Goal: Find specific page/section: Find specific page/section

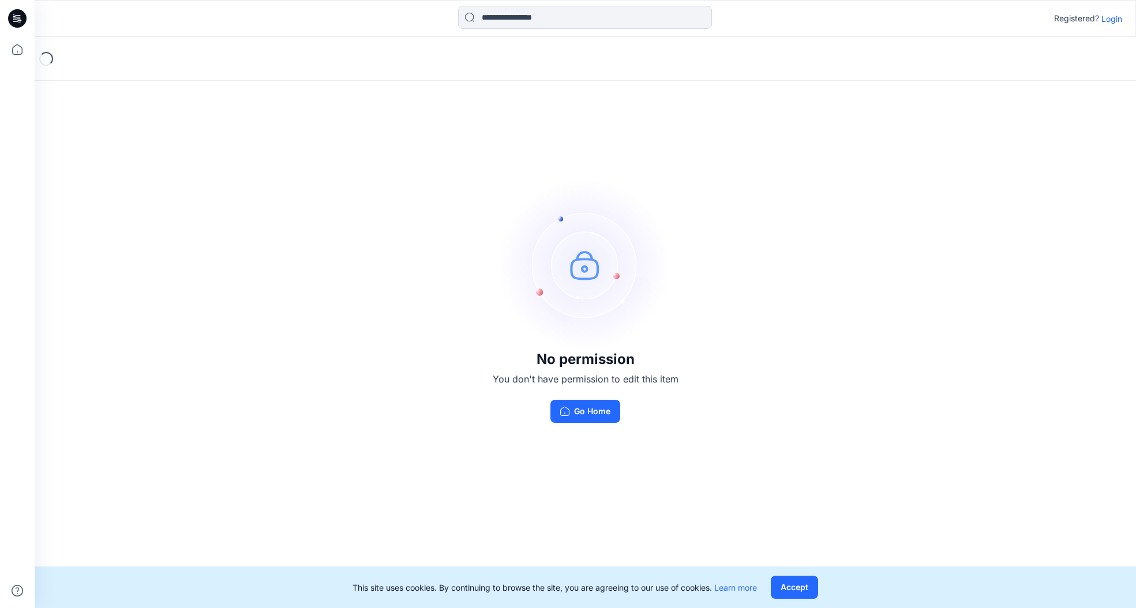
click at [1110, 21] on p "Login" at bounding box center [1111, 19] width 21 height 12
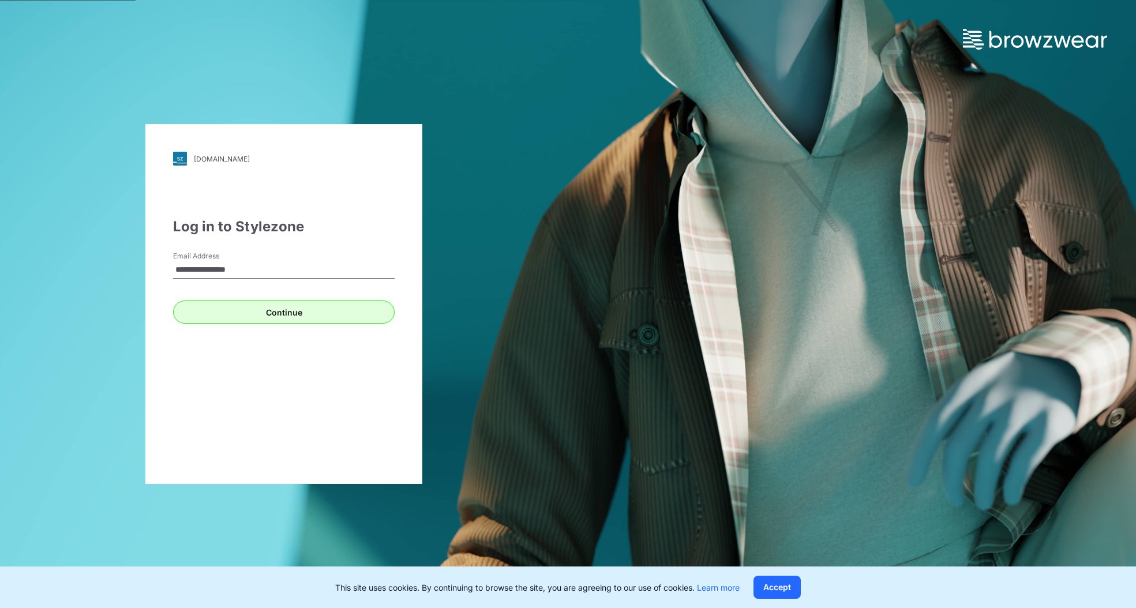
type input "**********"
click at [315, 313] on button "Continue" at bounding box center [283, 311] width 221 height 23
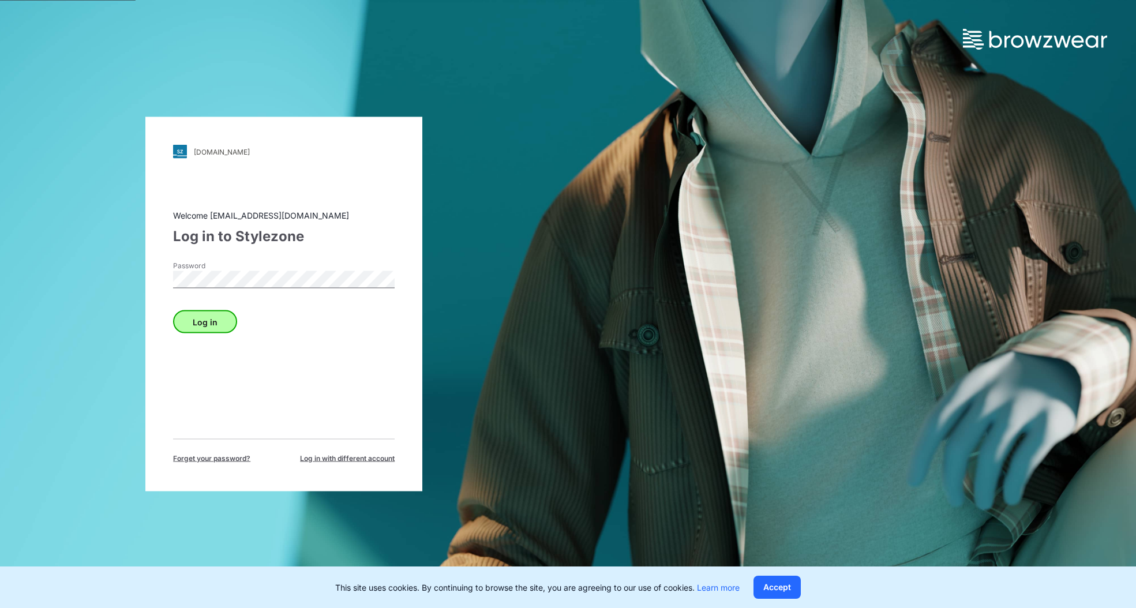
click at [198, 328] on button "Log in" at bounding box center [205, 321] width 64 height 23
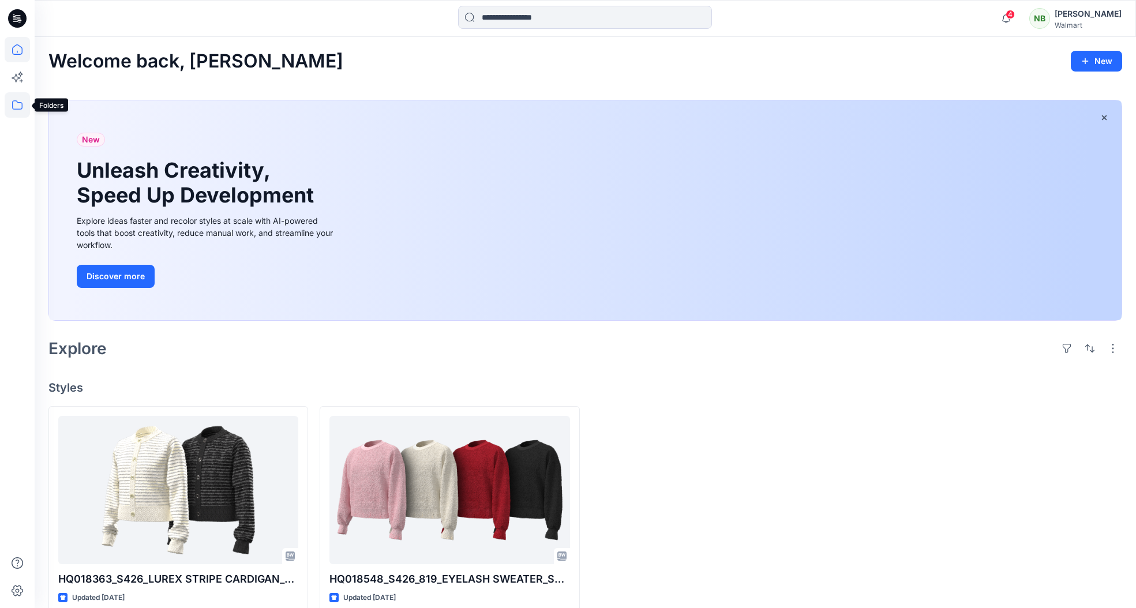
click at [25, 105] on icon at bounding box center [17, 104] width 25 height 25
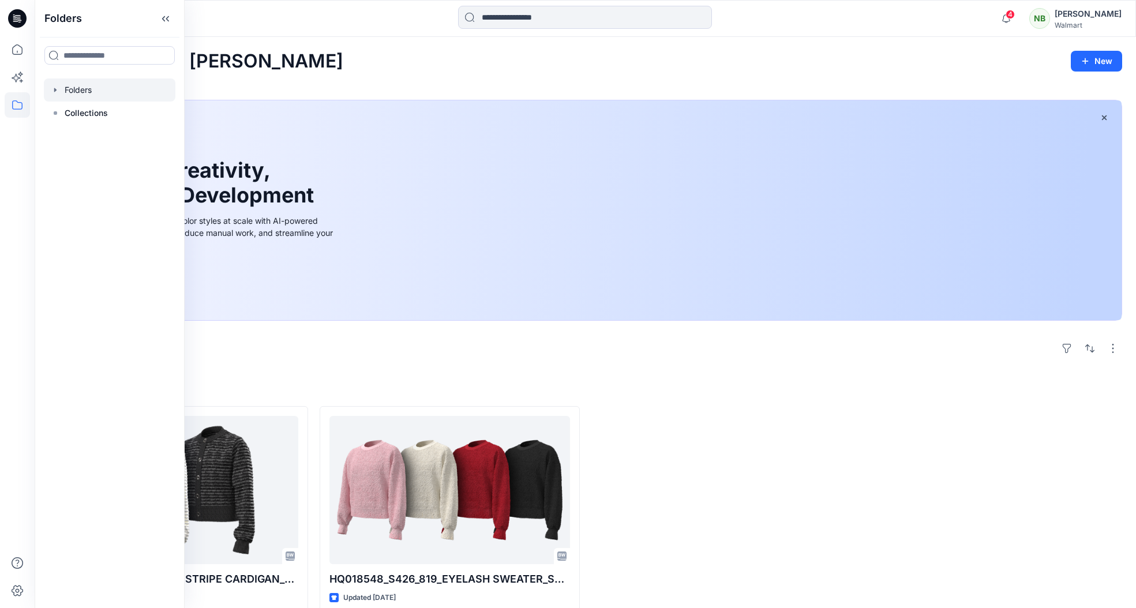
click at [71, 92] on div at bounding box center [109, 89] width 131 height 23
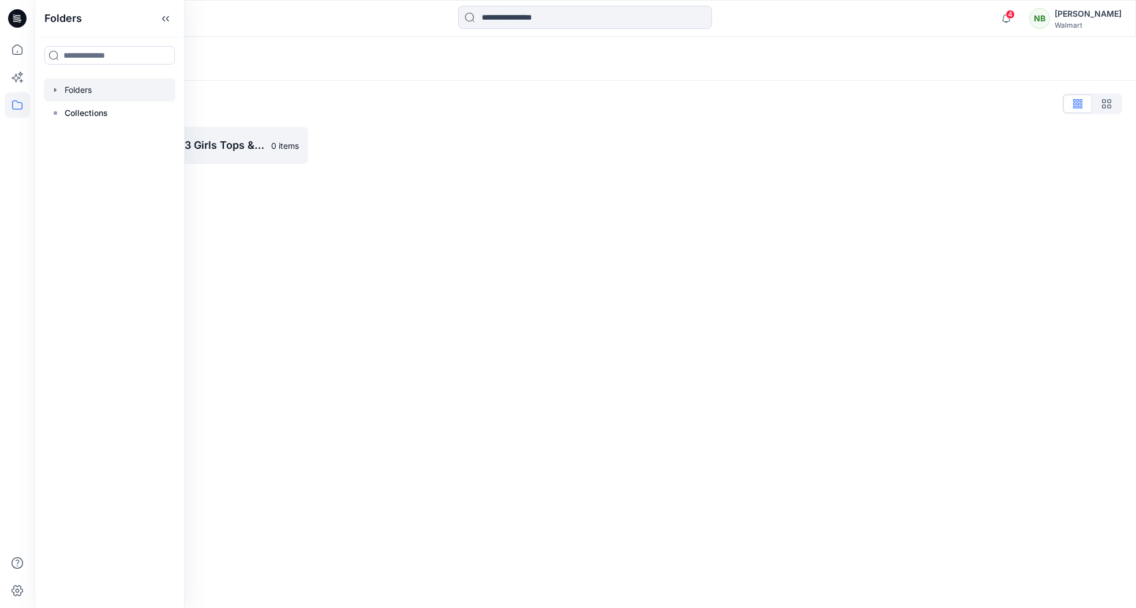
click at [540, 55] on div "Folders" at bounding box center [539, 59] width 983 height 16
click at [200, 141] on p "UP_Design History D33 Girls Tops & Bottoms" at bounding box center [169, 145] width 190 height 16
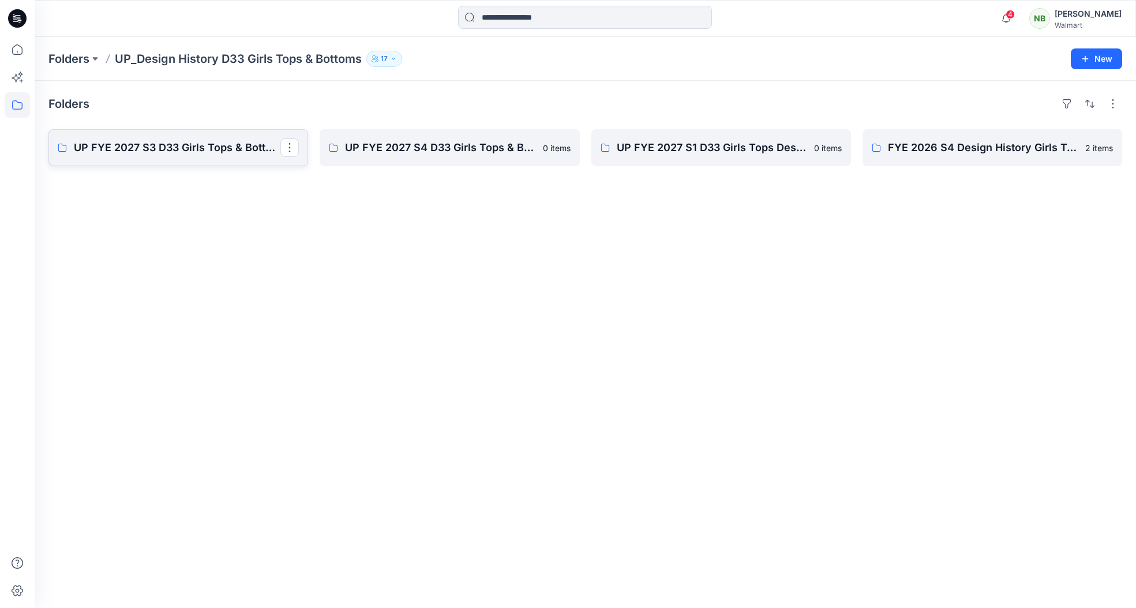
click at [146, 150] on p "UP FYE 2027 S3 D33 Girls Tops & Bottoms Design History" at bounding box center [177, 148] width 206 height 16
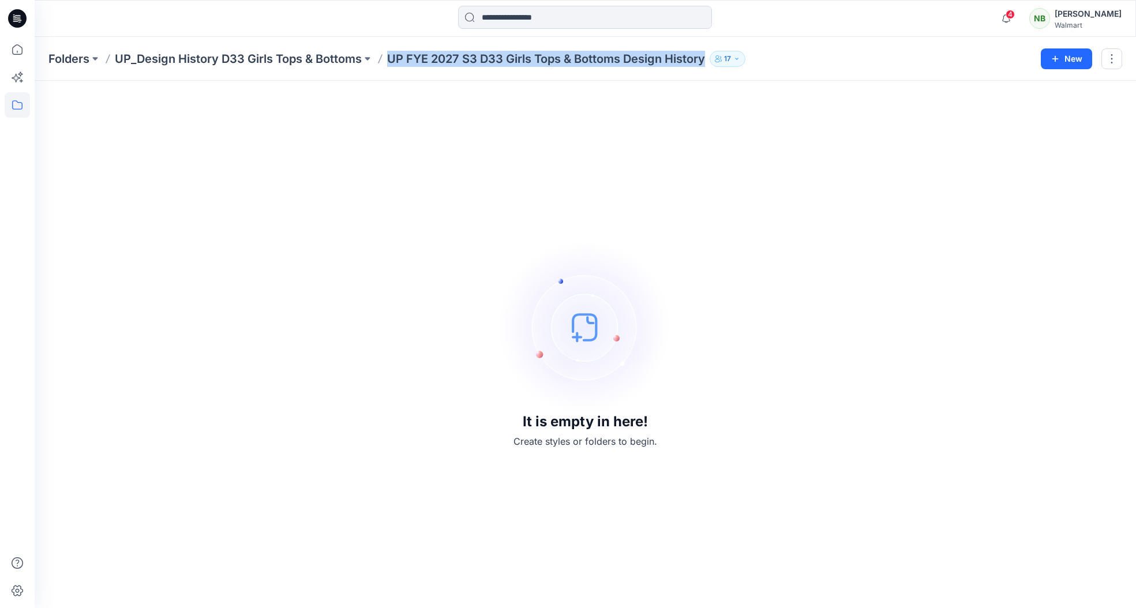
drag, startPoint x: 384, startPoint y: 61, endPoint x: 706, endPoint y: 62, distance: 321.8
click at [706, 62] on div "Folders UP_Design History D33 Girls Tops & Bottoms UP FYE 2027 S3 D33 Girls Top…" at bounding box center [539, 59] width 983 height 16
copy p "UP FYE 2027 S3 D33 Girls Tops & Bottoms Design History"
click at [735, 59] on button "17" at bounding box center [727, 59] width 36 height 16
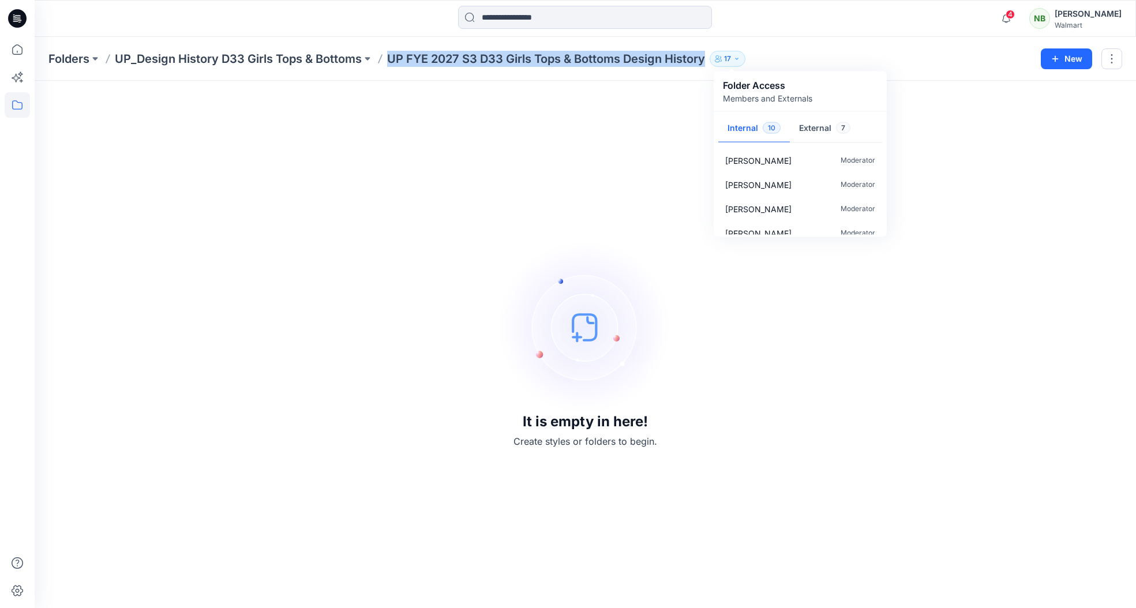
click at [735, 59] on button "17" at bounding box center [727, 59] width 36 height 16
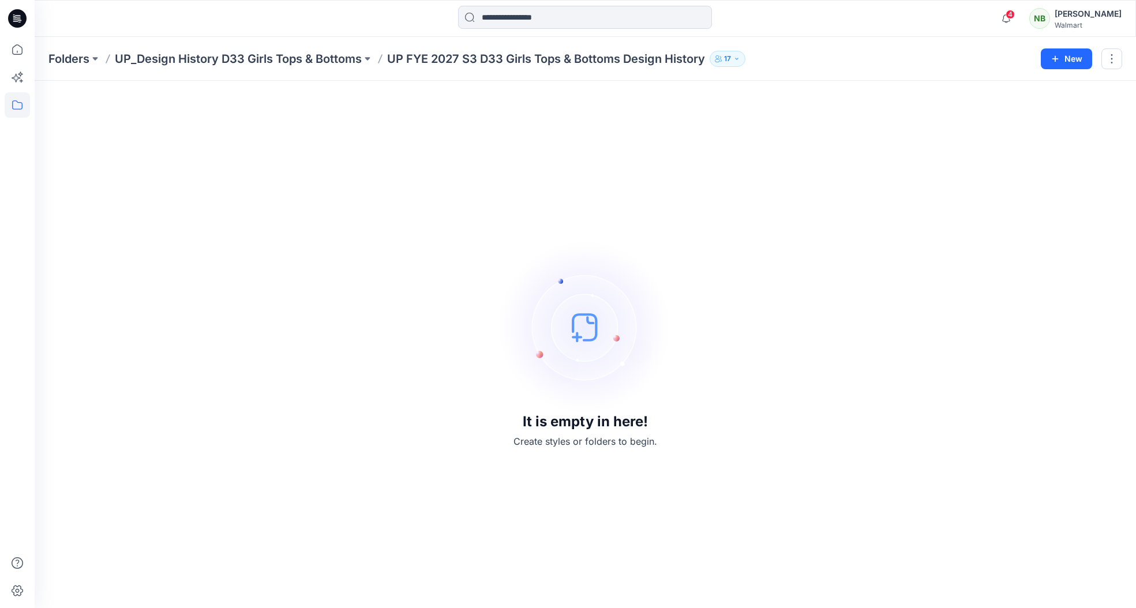
click at [776, 51] on div "Folders UP_Design History D33 Girls Tops & Bottoms UP FYE 2027 S3 D33 Girls Top…" at bounding box center [539, 59] width 983 height 16
click at [20, 54] on icon at bounding box center [17, 49] width 10 height 10
